Goal: Navigation & Orientation: Find specific page/section

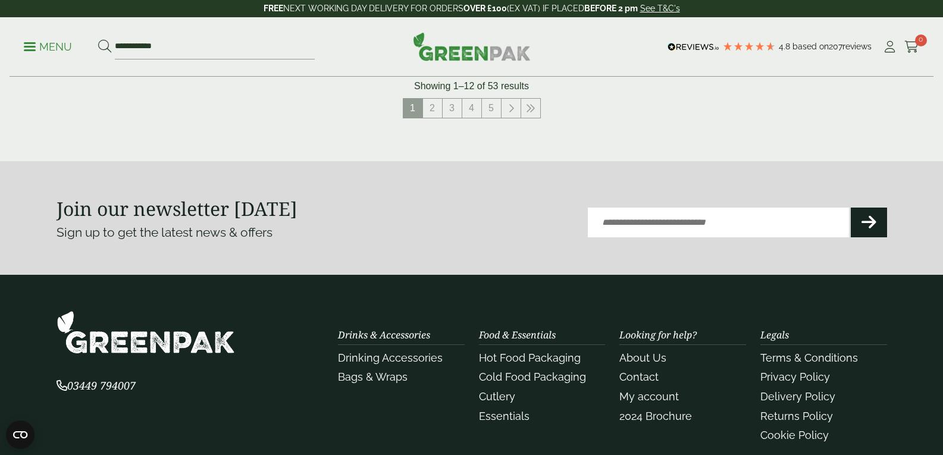
scroll to position [1309, 0]
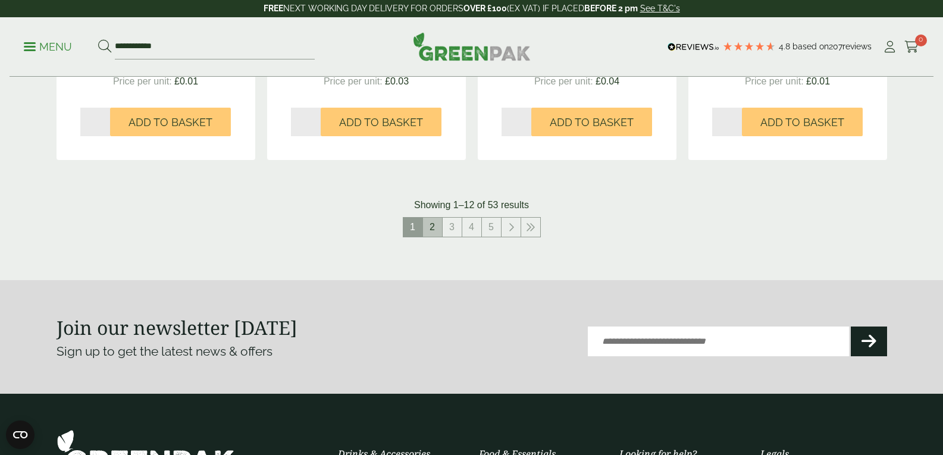
click at [437, 227] on link "2" at bounding box center [432, 227] width 19 height 19
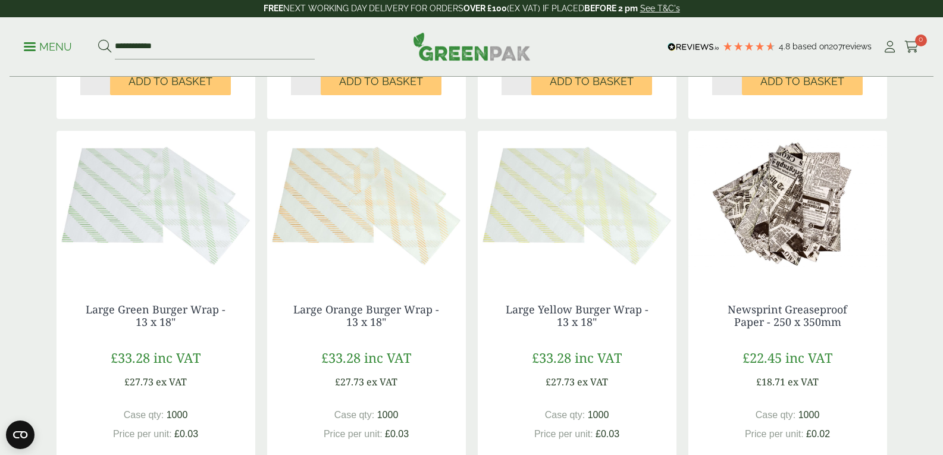
scroll to position [535, 0]
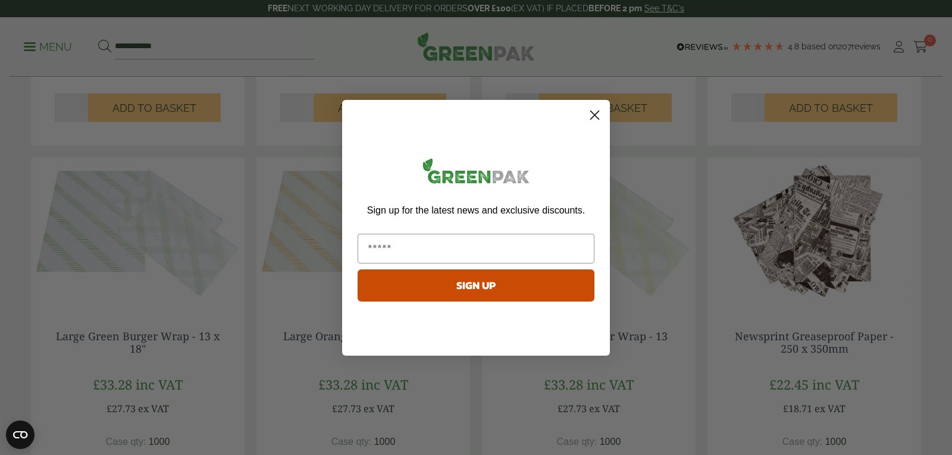
click at [594, 118] on circle "Close dialog" at bounding box center [595, 115] width 20 height 20
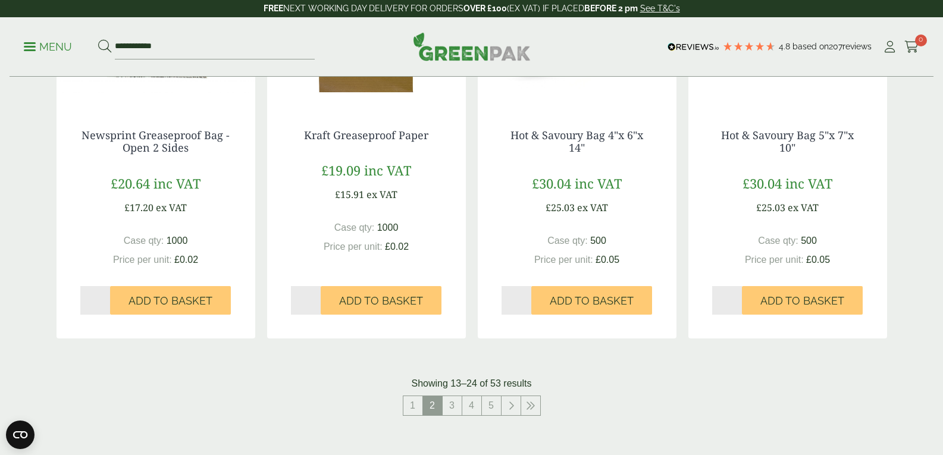
scroll to position [1368, 0]
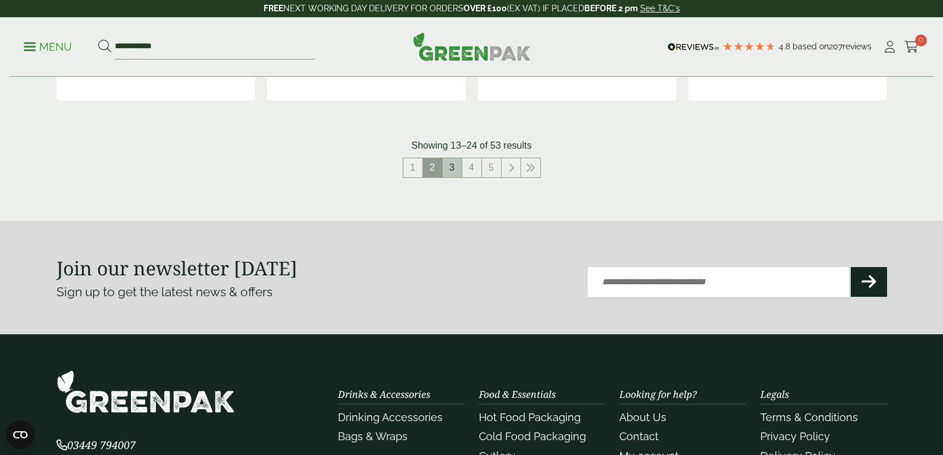
click at [456, 173] on link "3" at bounding box center [452, 167] width 19 height 19
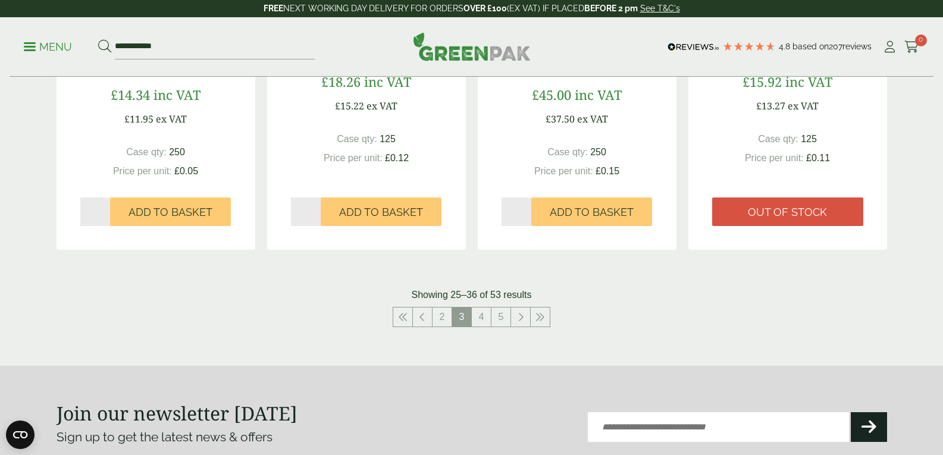
scroll to position [1309, 0]
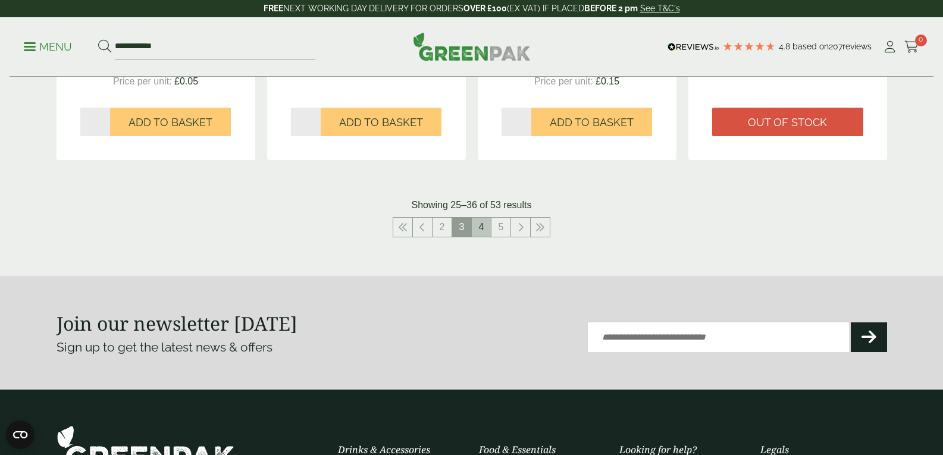
click at [480, 229] on link "4" at bounding box center [481, 227] width 19 height 19
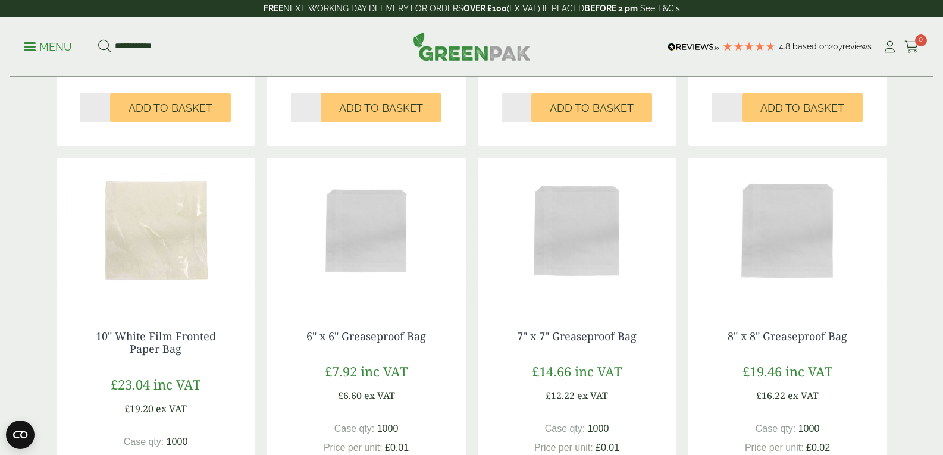
scroll to position [714, 0]
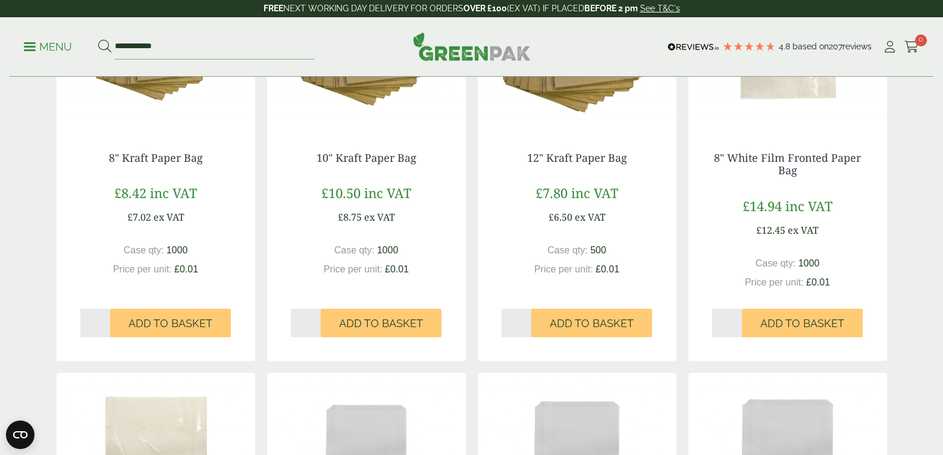
scroll to position [1309, 0]
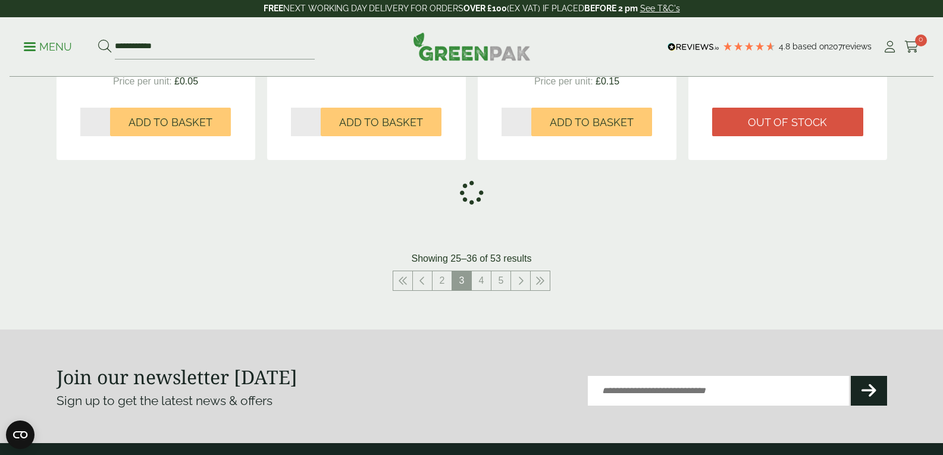
scroll to position [1368, 0]
